Goal: Task Accomplishment & Management: Use online tool/utility

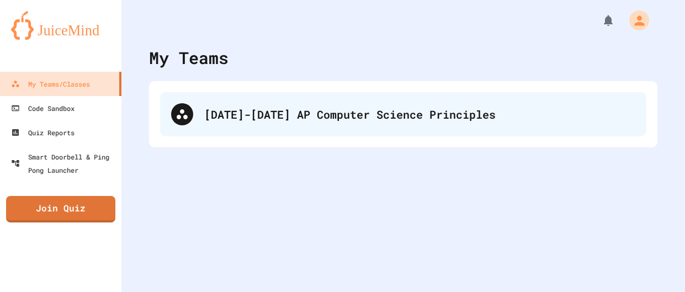
click at [332, 102] on div "[DATE]-[DATE] AP Computer Science Principles" at bounding box center [403, 114] width 486 height 44
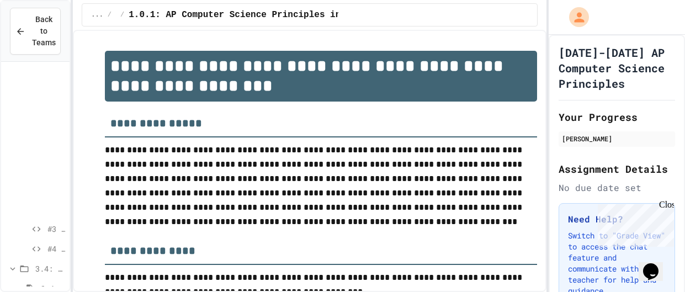
scroll to position [484, 0]
click at [50, 273] on span "#6 - Complete the Code (Hard)" at bounding box center [56, 271] width 18 height 12
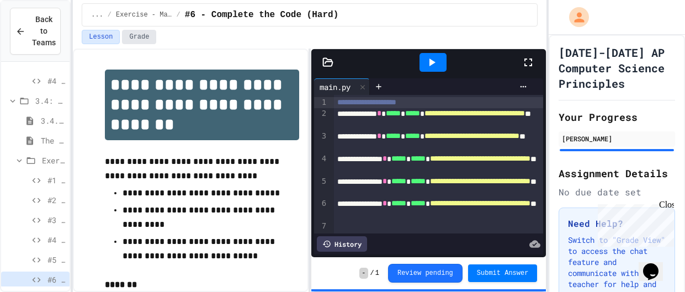
click at [149, 38] on button "Grade" at bounding box center [139, 37] width 34 height 14
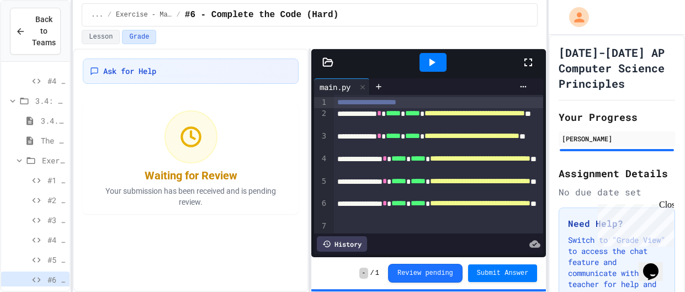
click at [45, 254] on div "#5 - Complete the Code (Hard)" at bounding box center [35, 260] width 68 height 16
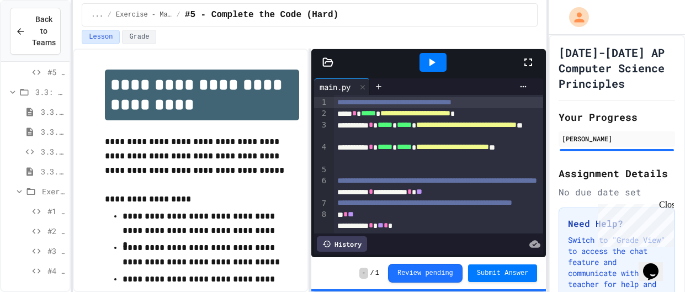
scroll to position [284, 0]
click at [41, 209] on icon at bounding box center [36, 212] width 13 height 10
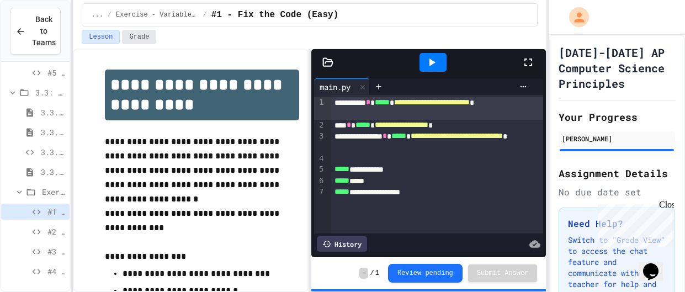
click at [136, 36] on button "Grade" at bounding box center [139, 37] width 34 height 14
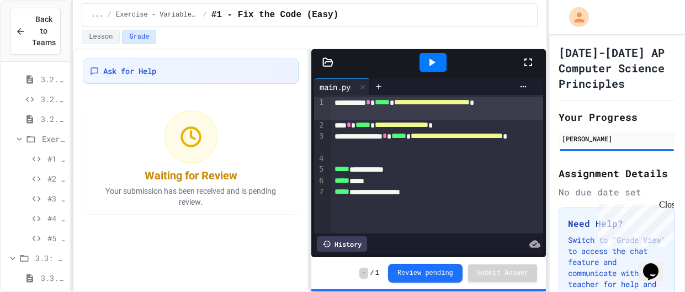
scroll to position [119, 0]
click at [49, 157] on span "#1 - Fix the Code (Easy)" at bounding box center [56, 158] width 18 height 12
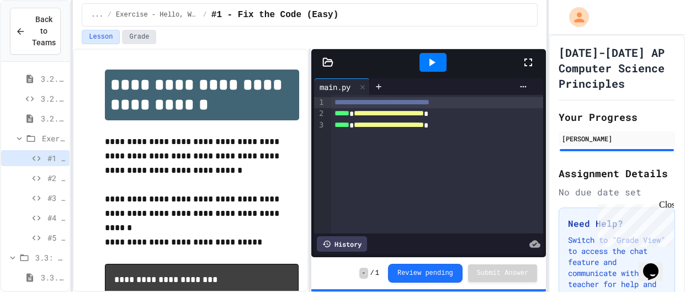
click at [142, 36] on button "Grade" at bounding box center [139, 37] width 34 height 14
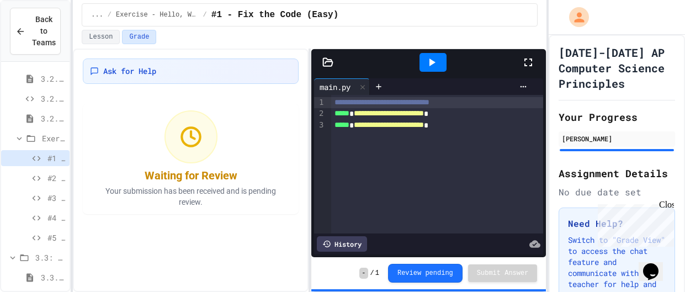
click at [55, 182] on span "#2 - Complete the Code (Easy)" at bounding box center [56, 178] width 18 height 12
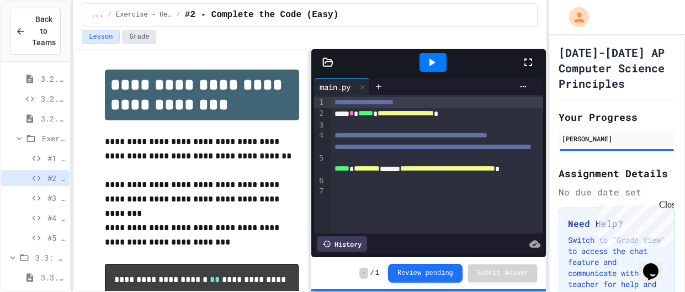
click at [146, 38] on button "Grade" at bounding box center [139, 37] width 34 height 14
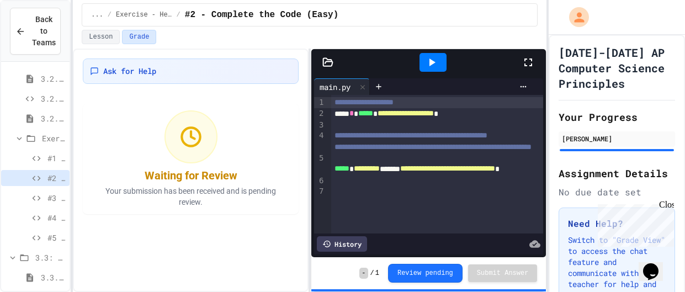
scroll to position [484, 0]
